Goal: Task Accomplishment & Management: Complete application form

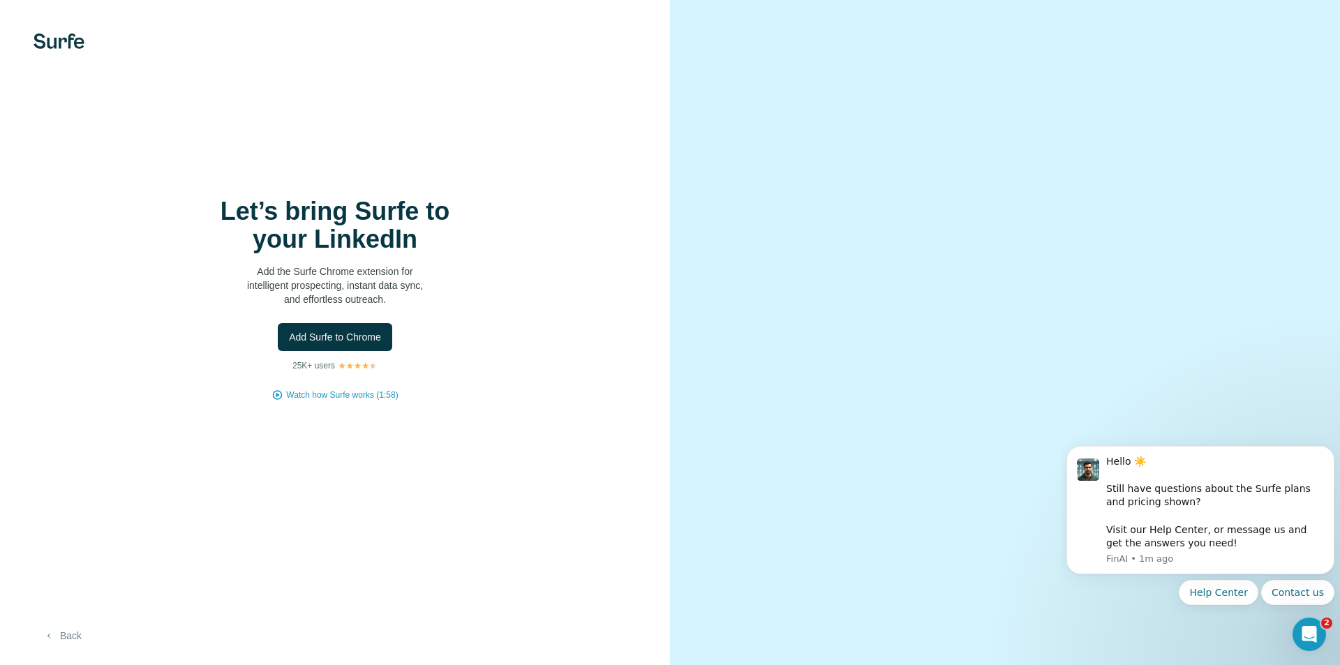
click at [75, 631] on button "Back" at bounding box center [62, 635] width 58 height 25
